Goal: Navigation & Orientation: Find specific page/section

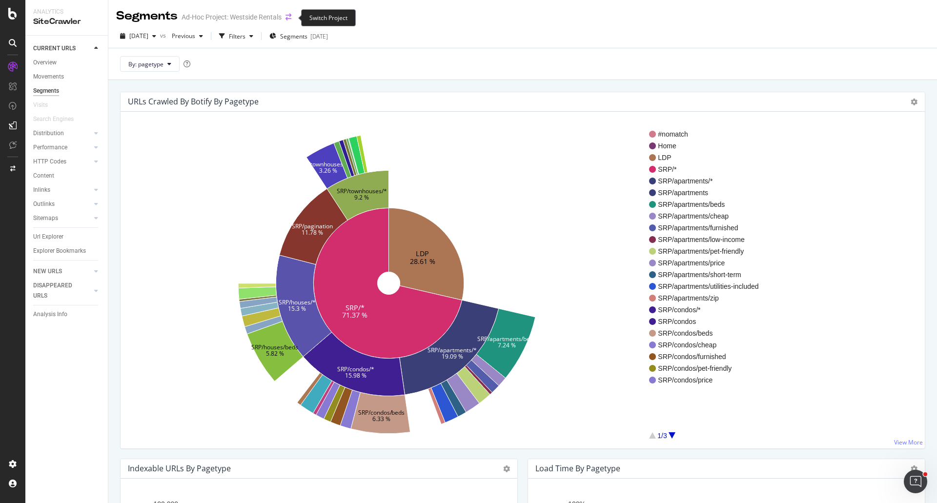
click at [290, 19] on icon "arrow-right-arrow-left" at bounding box center [289, 17] width 6 height 7
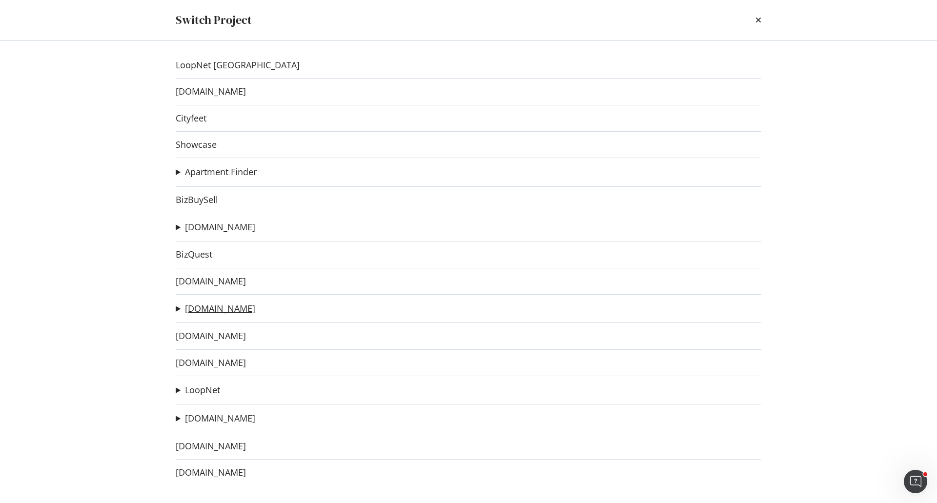
click at [216, 310] on link "Apartments.com" at bounding box center [220, 309] width 70 height 10
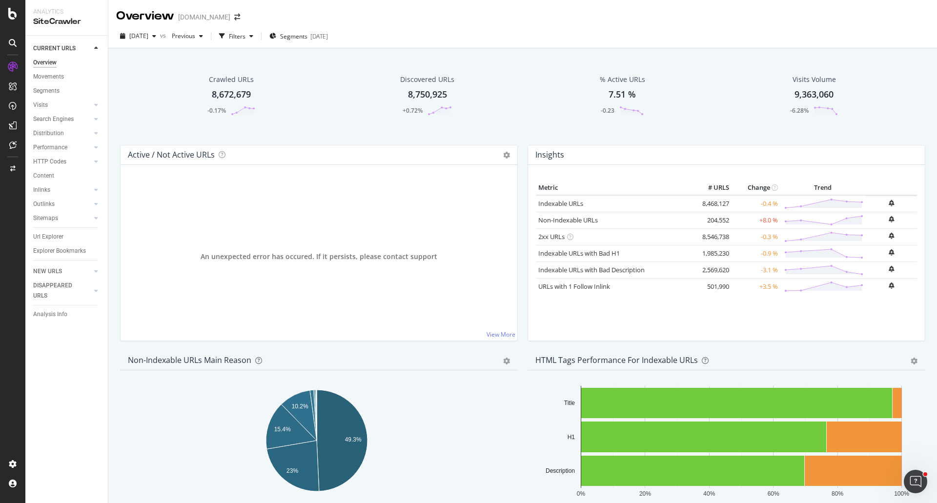
click at [435, 138] on div "Crawled URLs 8,672,679 -0.17% Discovered URLs 8,750,925 +0.72% % Active URLs 7.…" at bounding box center [522, 102] width 815 height 85
click at [503, 16] on div "Overview Apartments.com" at bounding box center [522, 12] width 829 height 24
click at [598, 23] on div "Overview Apartments.com" at bounding box center [522, 12] width 829 height 24
click at [514, 38] on div "2025 Sep. 5th vs Previous Filters Segments 2025-09-24" at bounding box center [522, 38] width 829 height 20
click at [514, 40] on div "2025 Sep. 5th vs Previous Filters Segments 2025-09-24" at bounding box center [522, 38] width 829 height 20
